Goal: Navigation & Orientation: Find specific page/section

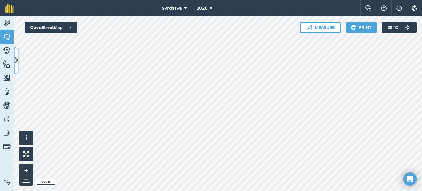
click at [18, 63] on icon at bounding box center [16, 61] width 3 height 10
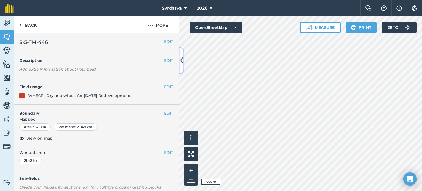
click at [180, 60] on icon at bounding box center [181, 61] width 3 height 10
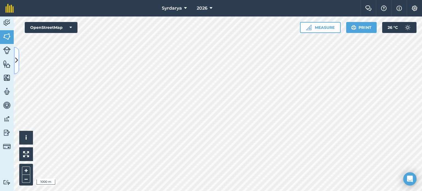
click at [17, 55] on button at bounding box center [16, 60] width 5 height 27
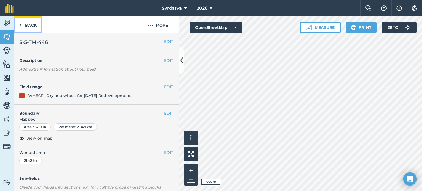
click at [23, 25] on link "Back" at bounding box center [28, 24] width 28 height 16
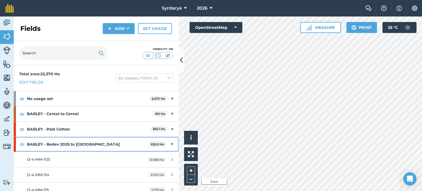
click at [171, 142] on icon at bounding box center [172, 144] width 2 height 6
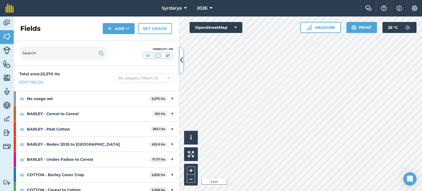
click at [181, 61] on icon at bounding box center [181, 61] width 3 height 10
